Goal: Find specific page/section: Find specific page/section

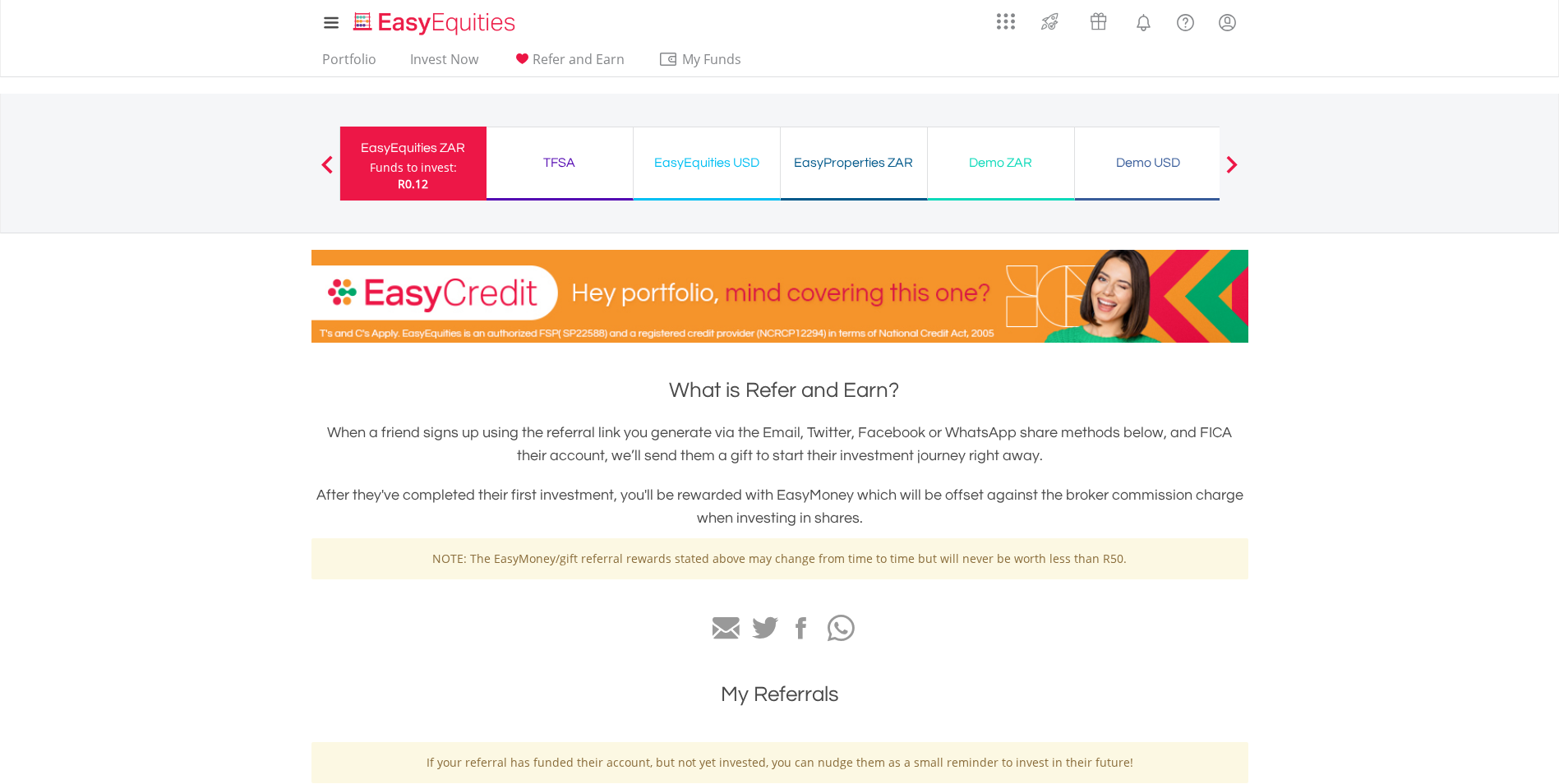
scroll to position [628, 0]
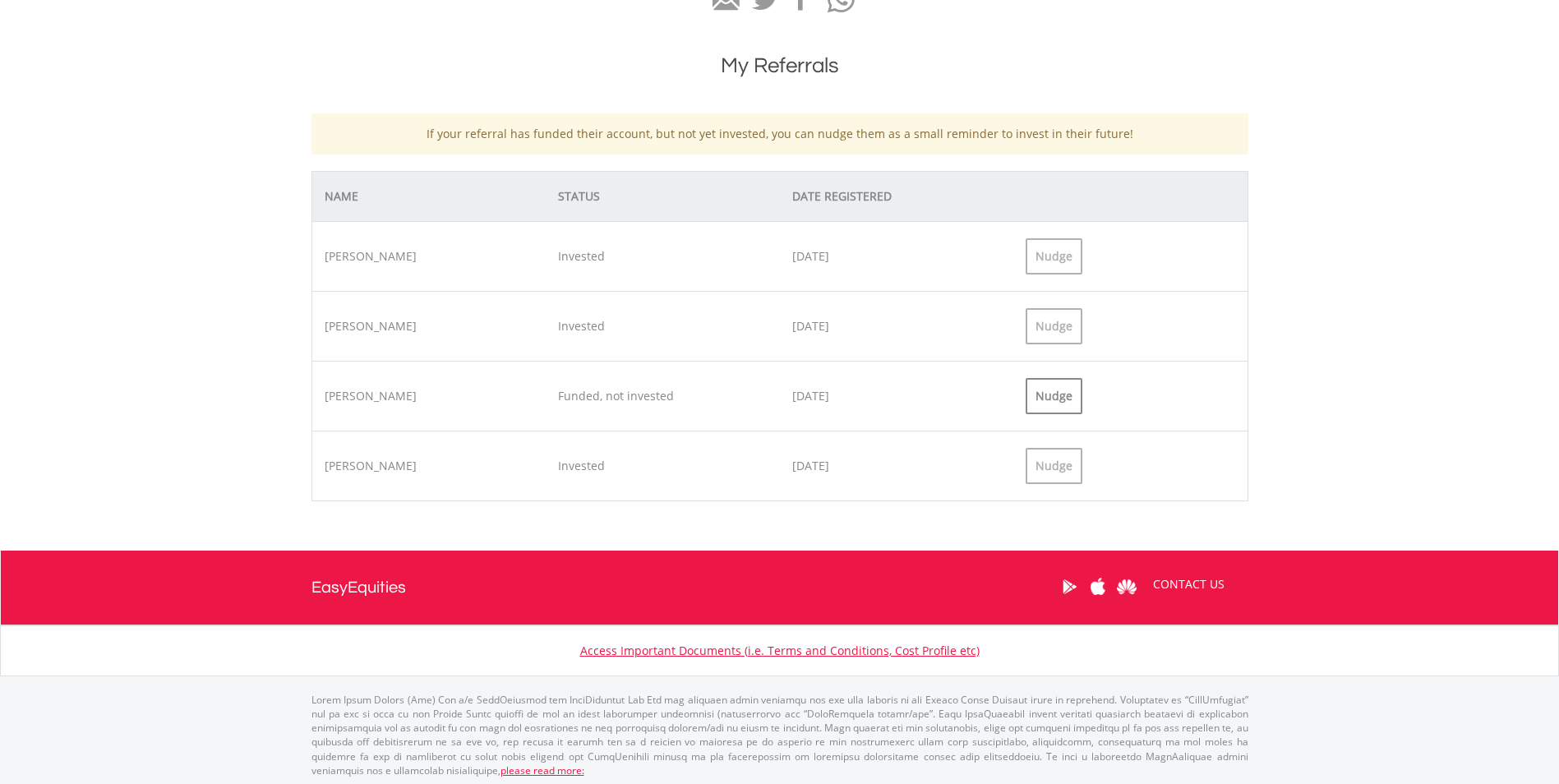
drag, startPoint x: 758, startPoint y: 20, endPoint x: 1377, endPoint y: 215, distance: 649.0
click at [1377, 215] on body "My Investments Invest Now New Listings Sell My Recurring Investments Pending Or…" at bounding box center [780, 87] width 1559 height 1430
click at [1421, 699] on footer "Toggle navigation EasyEquities CONTACT US Access Important Documents (i.e. Term…" at bounding box center [780, 676] width 1559 height 251
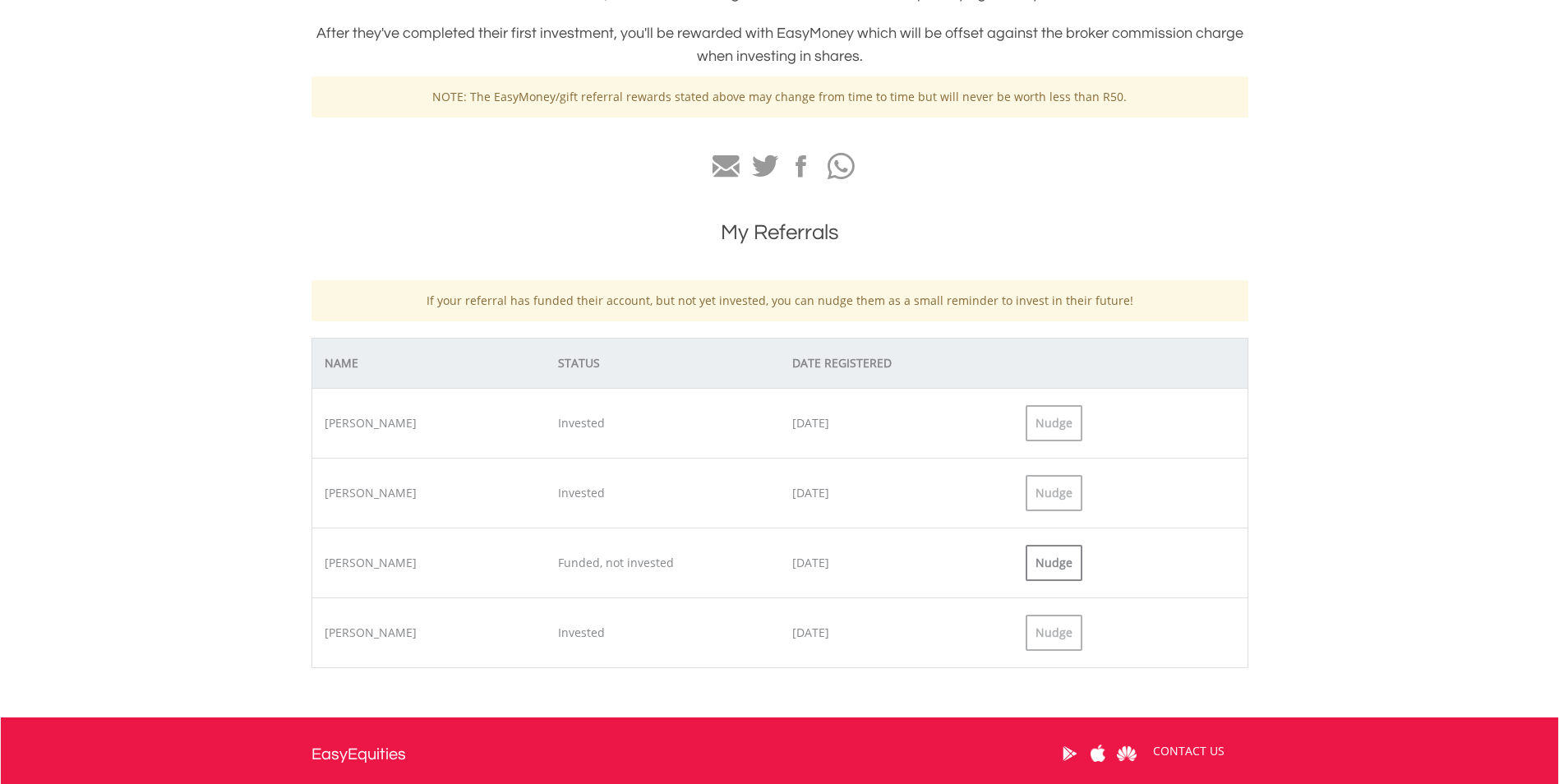
scroll to position [464, 0]
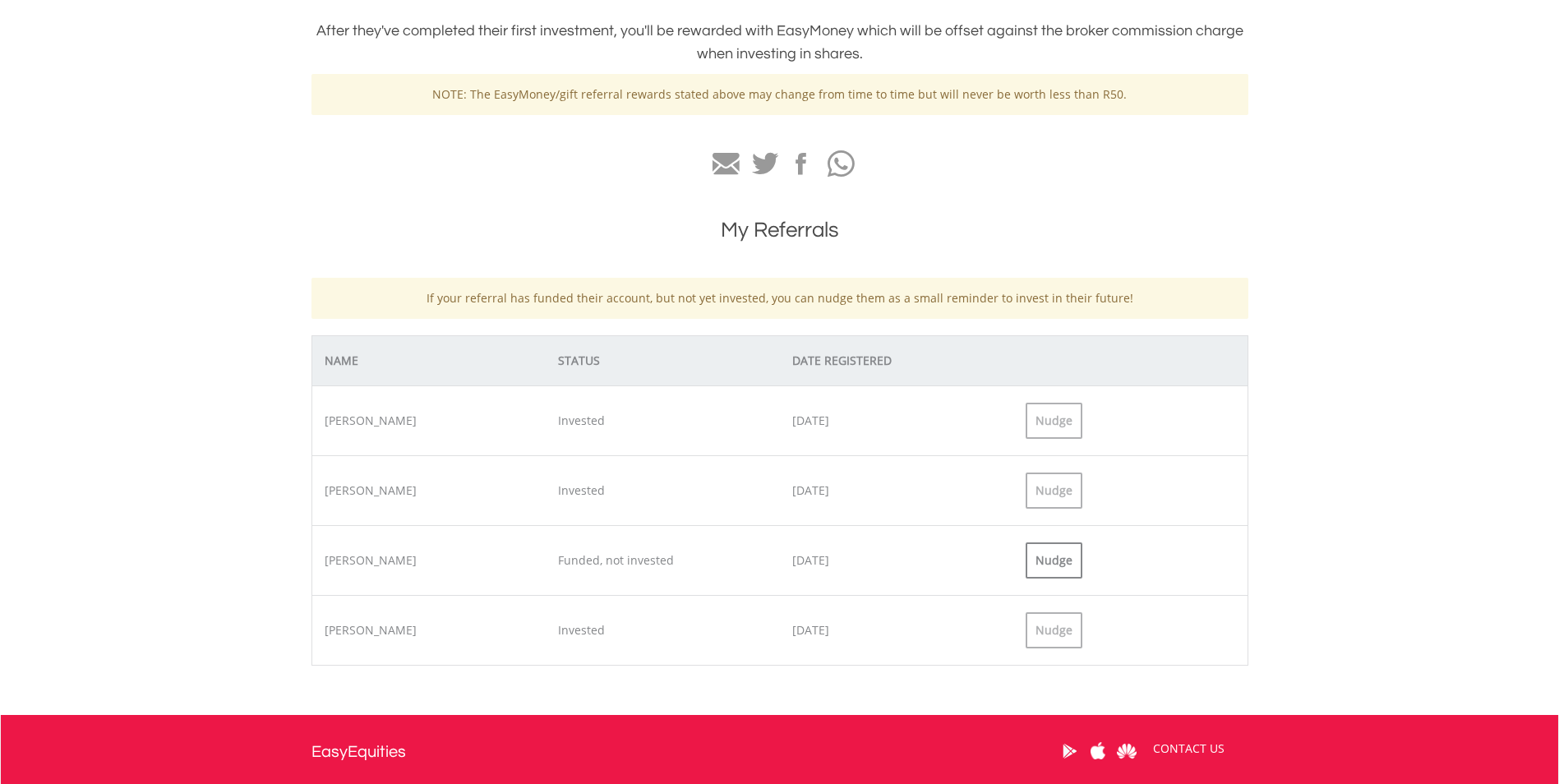
drag, startPoint x: 845, startPoint y: 493, endPoint x: 768, endPoint y: 483, distance: 77.6
click at [768, 483] on div "[PERSON_NAME] Invested [DATE] Nudge" at bounding box center [780, 490] width 936 height 70
drag, startPoint x: 768, startPoint y: 483, endPoint x: 902, endPoint y: 550, distance: 149.8
click at [902, 550] on div "[PERSON_NAME] Funded, not invested [DATE] Nudge" at bounding box center [780, 560] width 936 height 70
drag, startPoint x: 848, startPoint y: 563, endPoint x: 786, endPoint y: 563, distance: 62.0
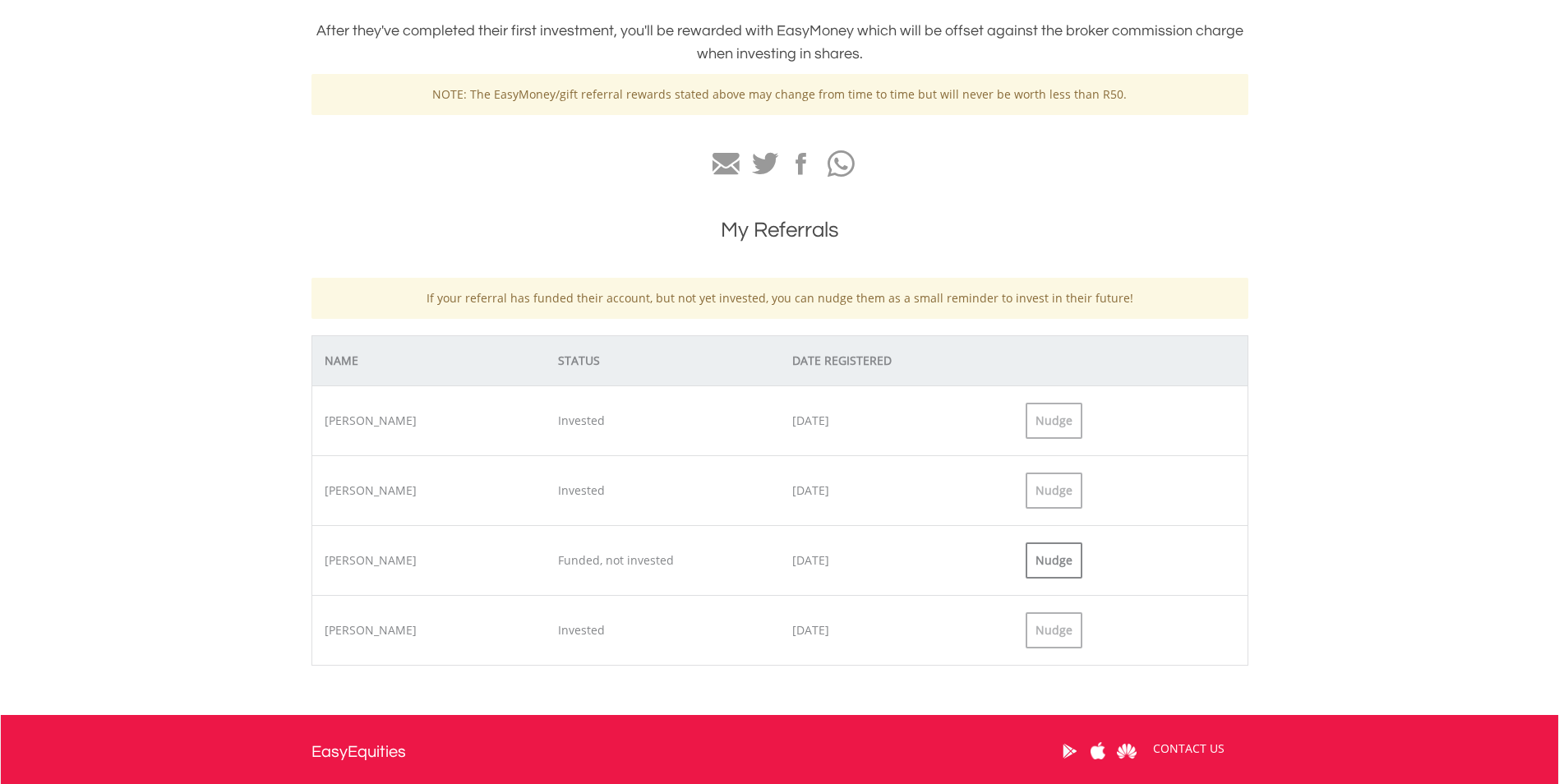
click at [786, 563] on div "[DATE]" at bounding box center [896, 560] width 234 height 17
drag, startPoint x: 786, startPoint y: 563, endPoint x: 836, endPoint y: 635, distance: 87.7
click at [836, 635] on div "[DATE]" at bounding box center [896, 630] width 234 height 17
drag, startPoint x: 857, startPoint y: 635, endPoint x: 797, endPoint y: 620, distance: 61.8
click at [797, 620] on div "[PERSON_NAME] Invested [DATE] Nudge" at bounding box center [780, 630] width 936 height 71
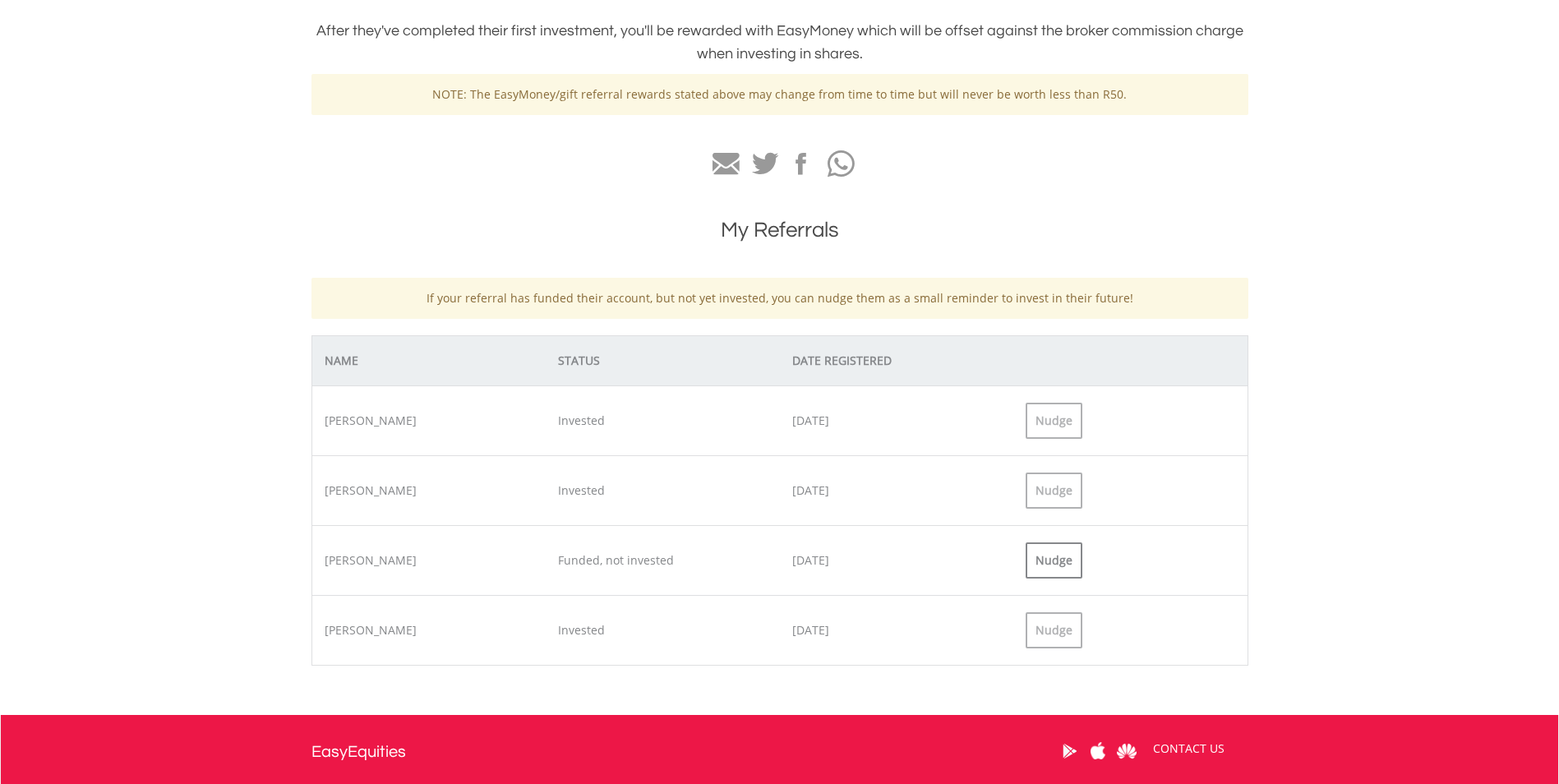
click at [1234, 398] on div "[PERSON_NAME] Invested [DATE] Nudge" at bounding box center [780, 420] width 936 height 70
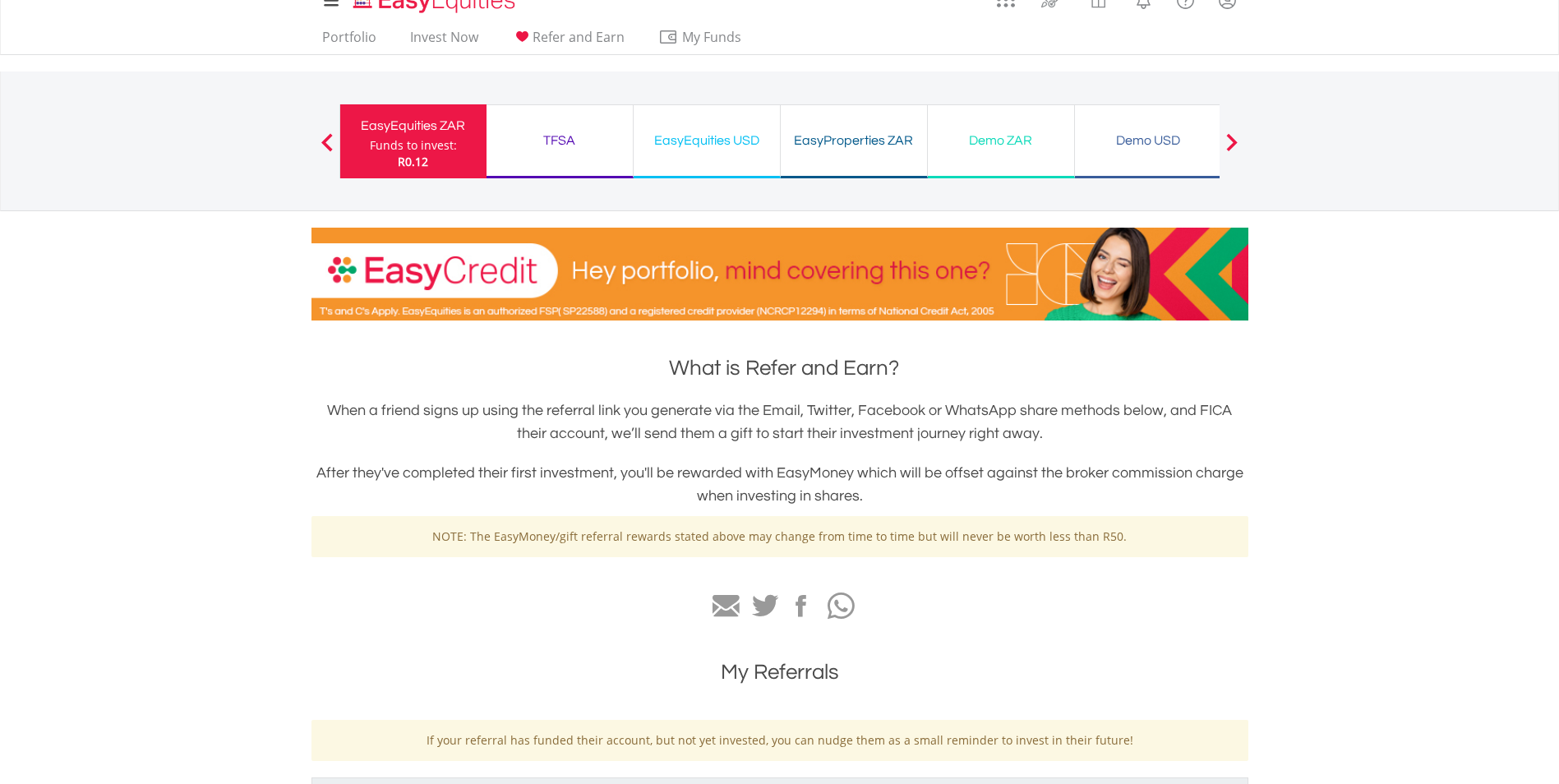
scroll to position [0, 0]
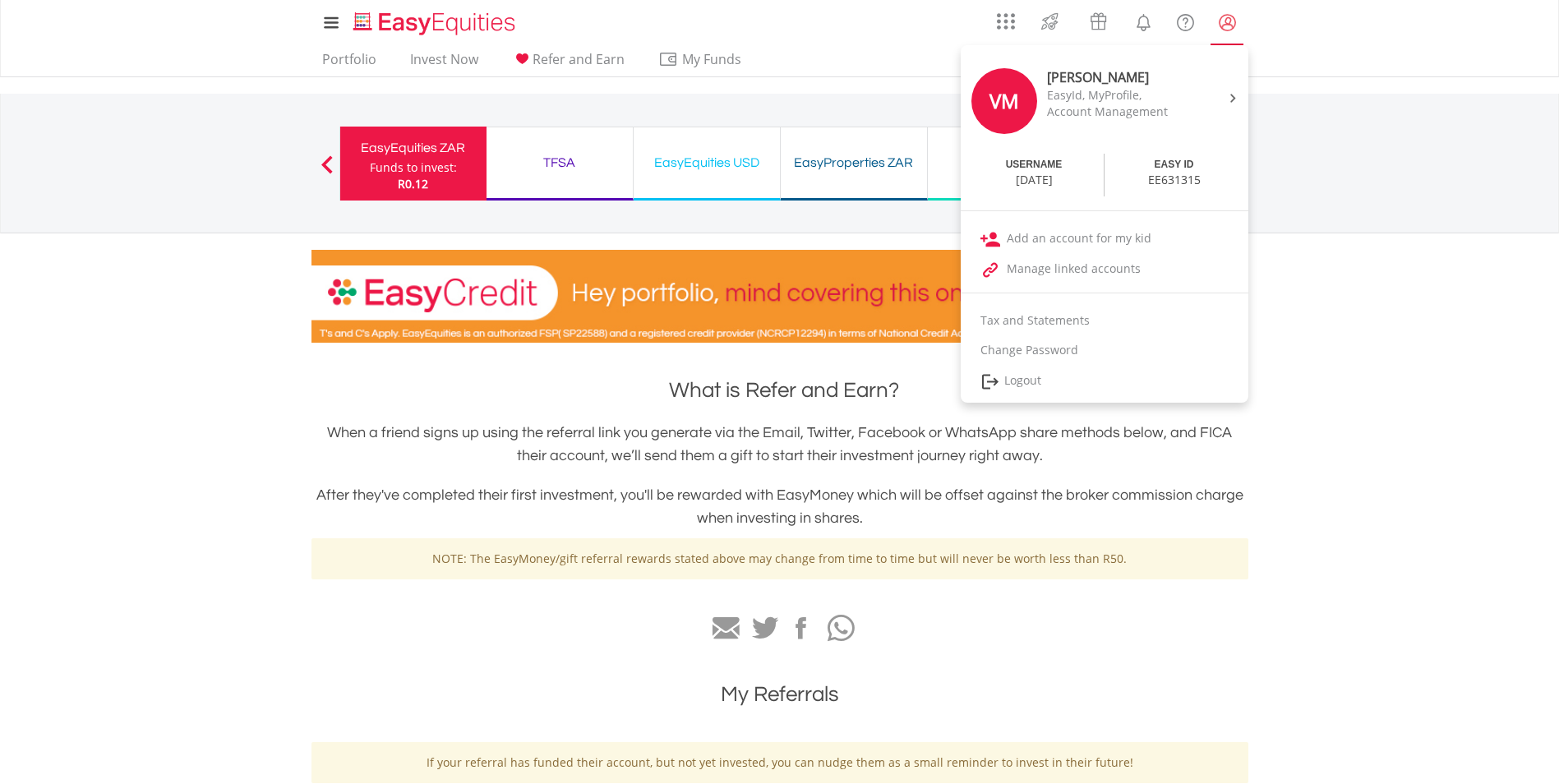
click at [1229, 23] on lord-icon "My Profile" at bounding box center [1227, 22] width 20 height 20
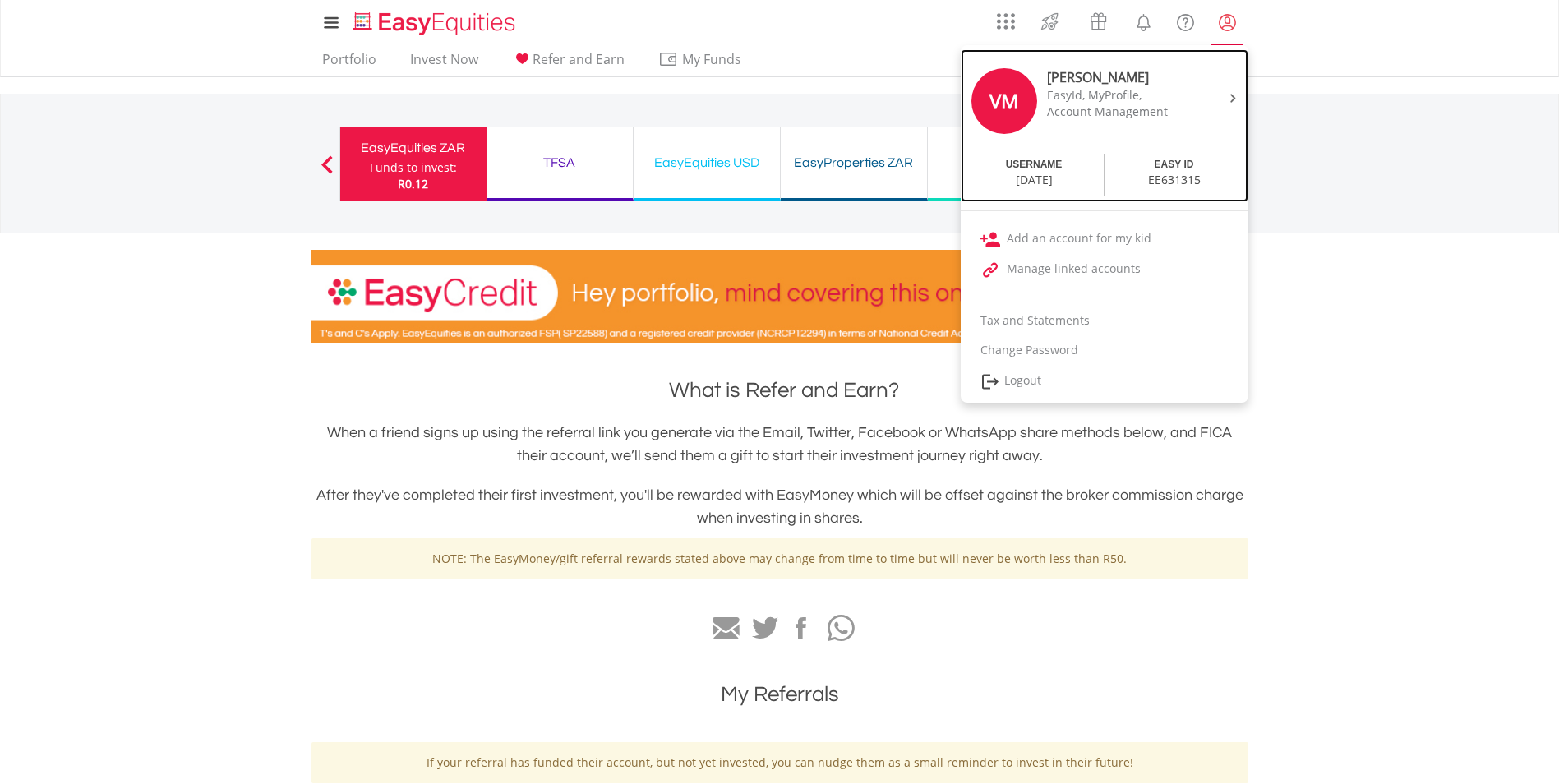
click at [1207, 98] on div "VM Vukosi MAkhubele EasyId, MyProfile, Account Management" at bounding box center [1104, 103] width 280 height 94
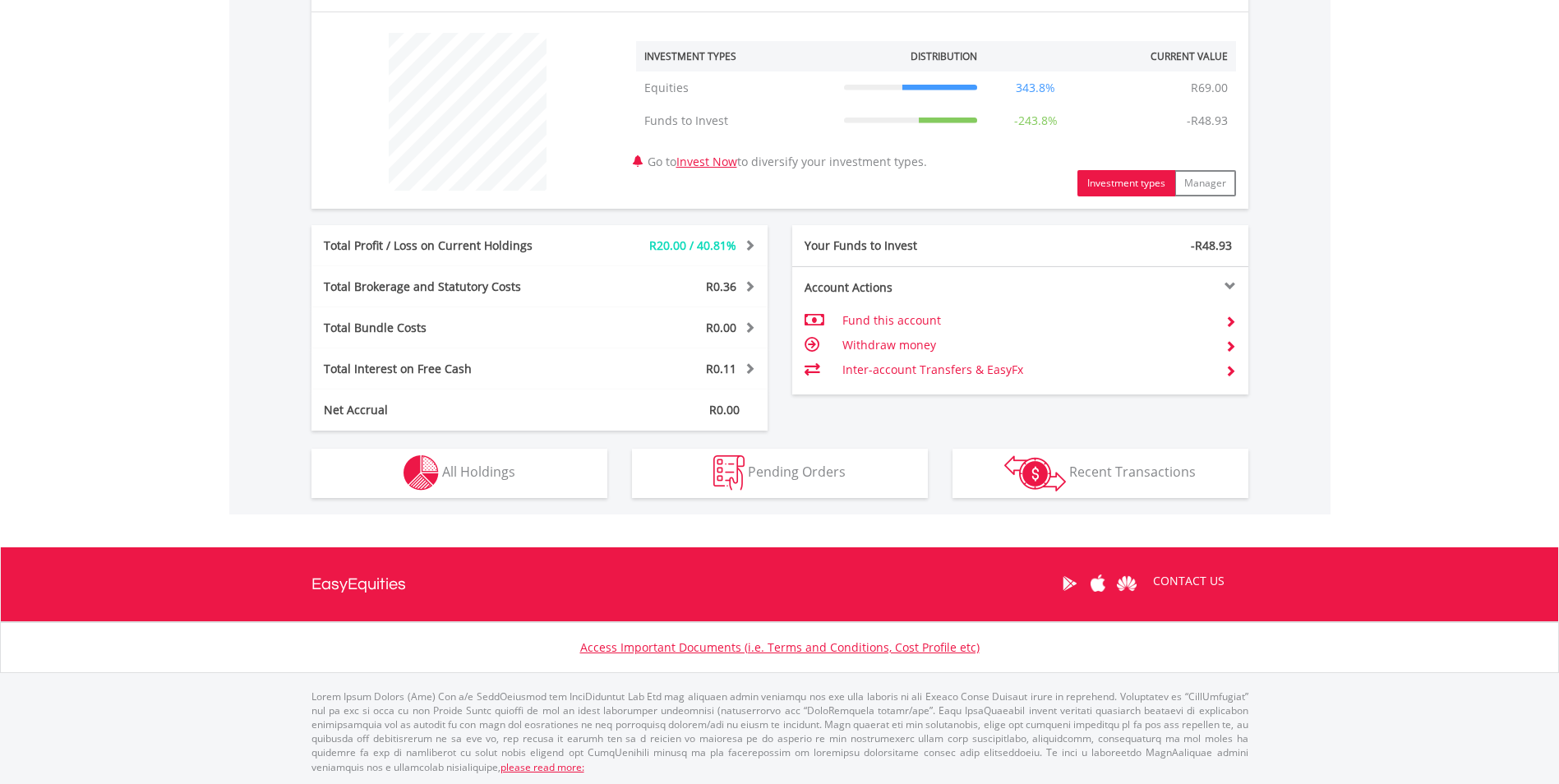
scroll to position [606, 0]
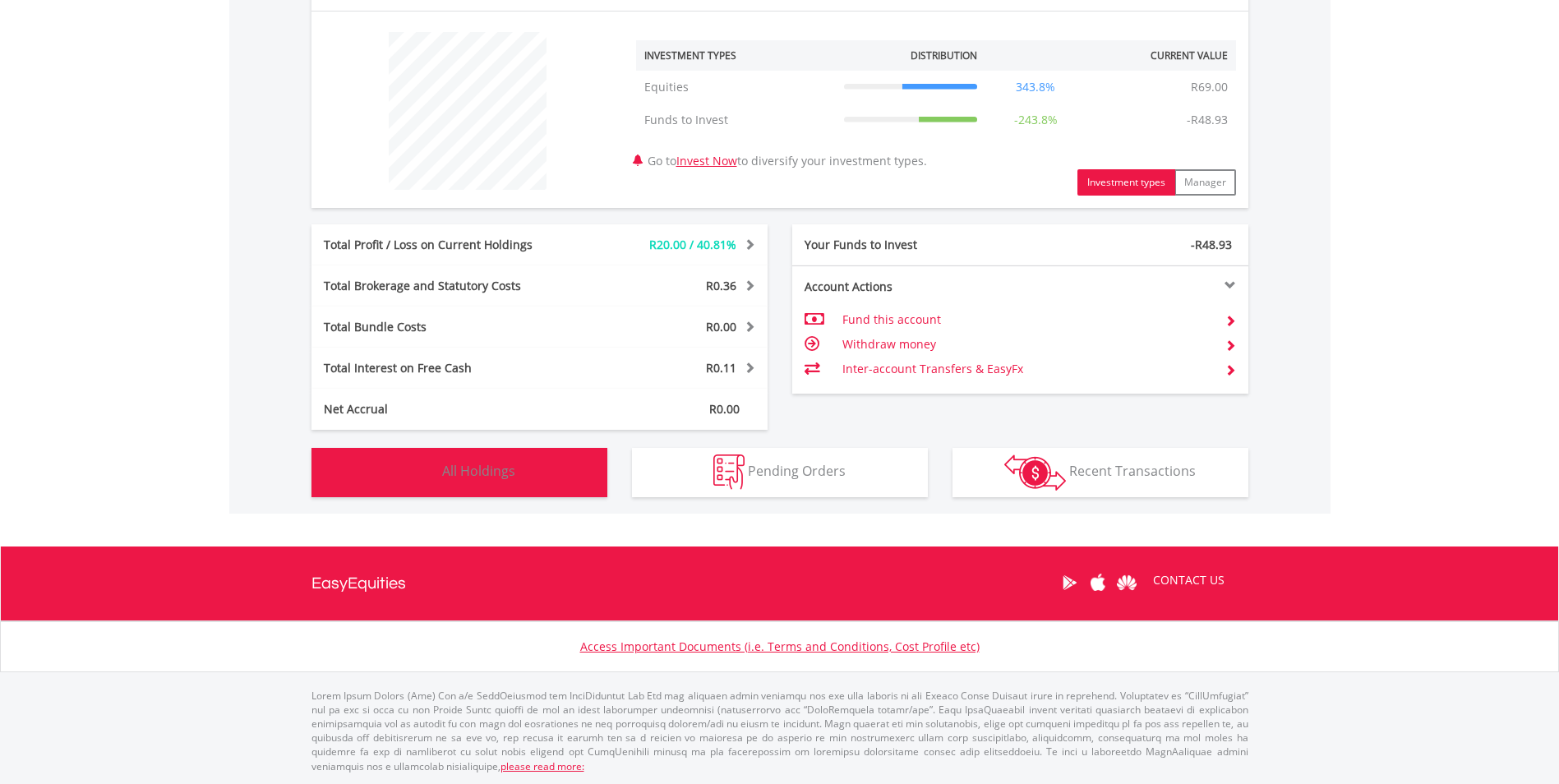
click at [502, 485] on button "Holdings All Holdings" at bounding box center [459, 472] width 296 height 50
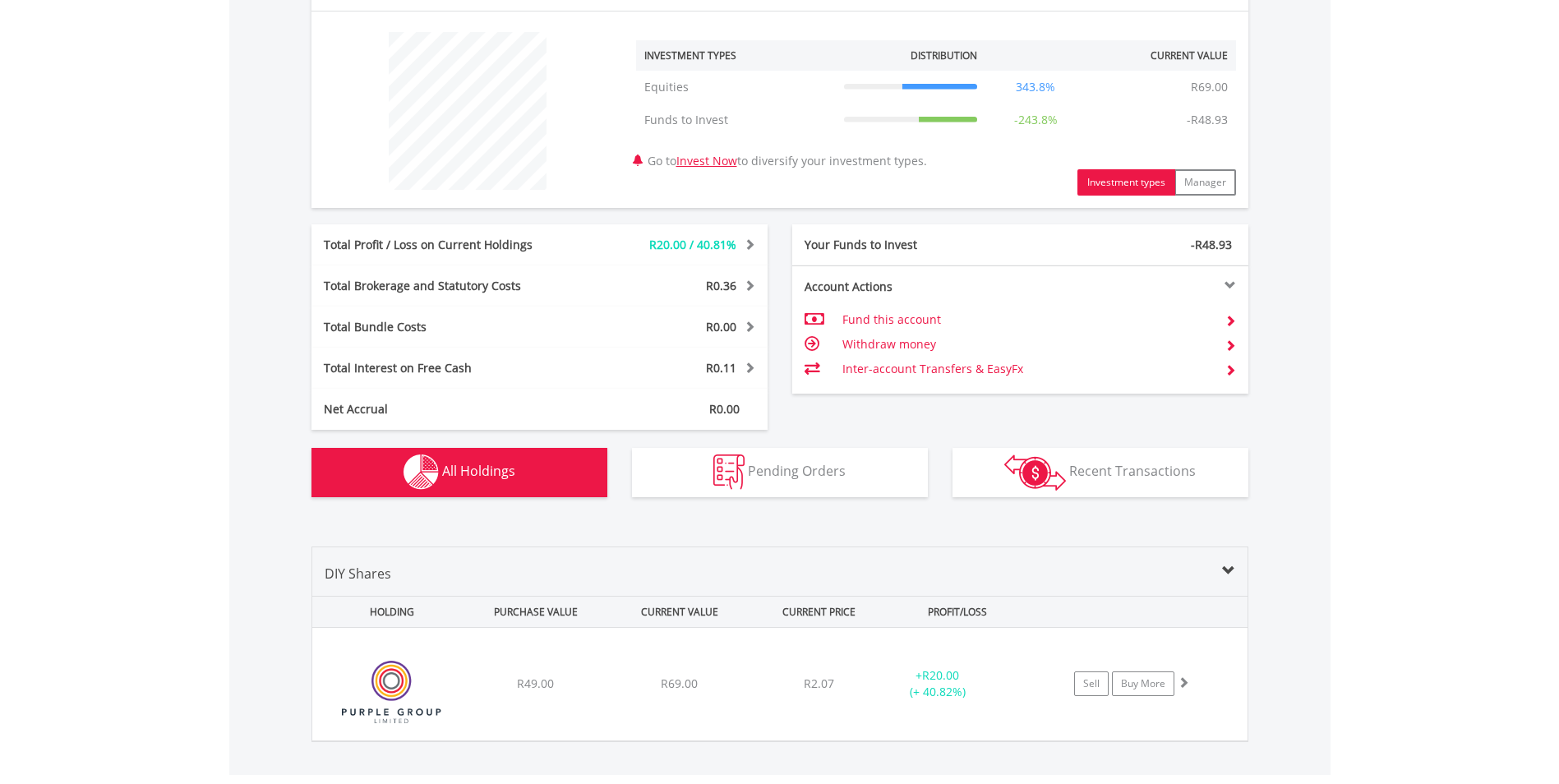
scroll to position [839, 0]
